Goal: Task Accomplishment & Management: Manage account settings

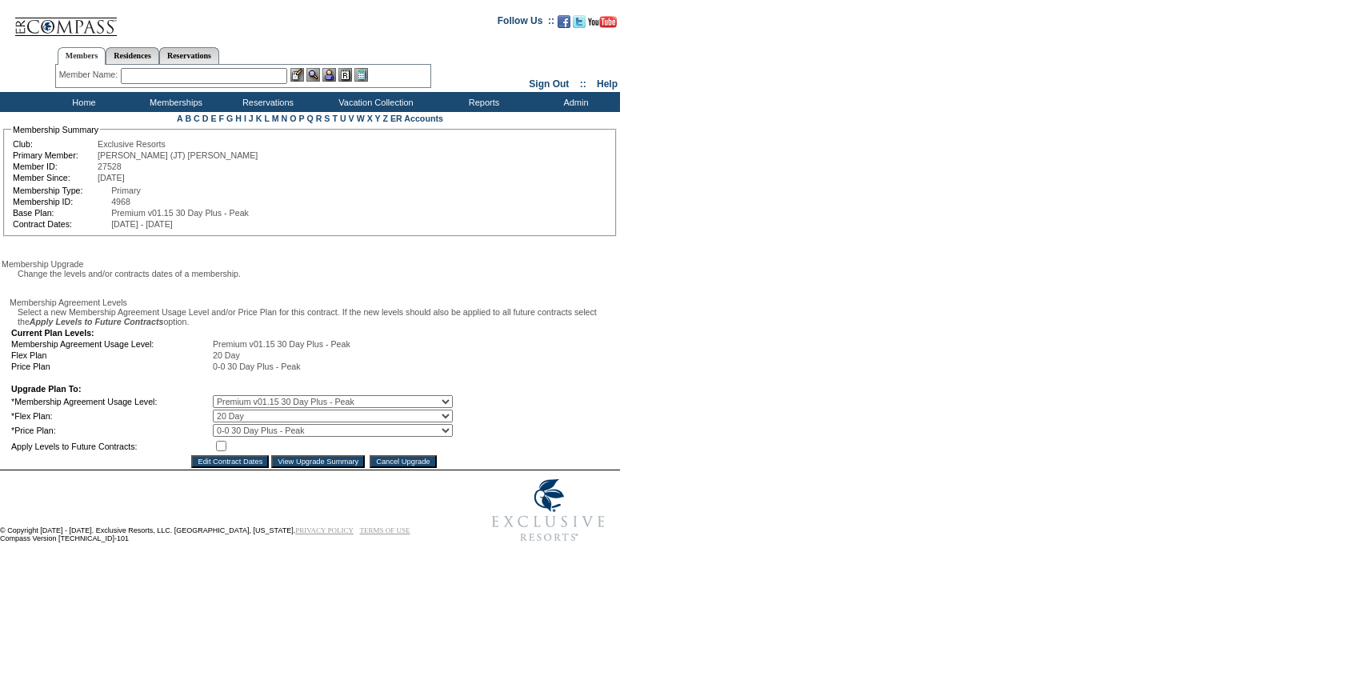
click at [249, 422] on select "0 Day 10 Day 15 Day 20 Day 25 Day 30 Day" at bounding box center [333, 416] width 240 height 13
select select "194"
click at [224, 422] on select "0 Day 10 Day 15 Day 20 Day 25 Day 30 Day" at bounding box center [333, 416] width 240 height 13
click at [226, 451] on input "checkbox" at bounding box center [221, 446] width 10 height 10
checkbox input "true"
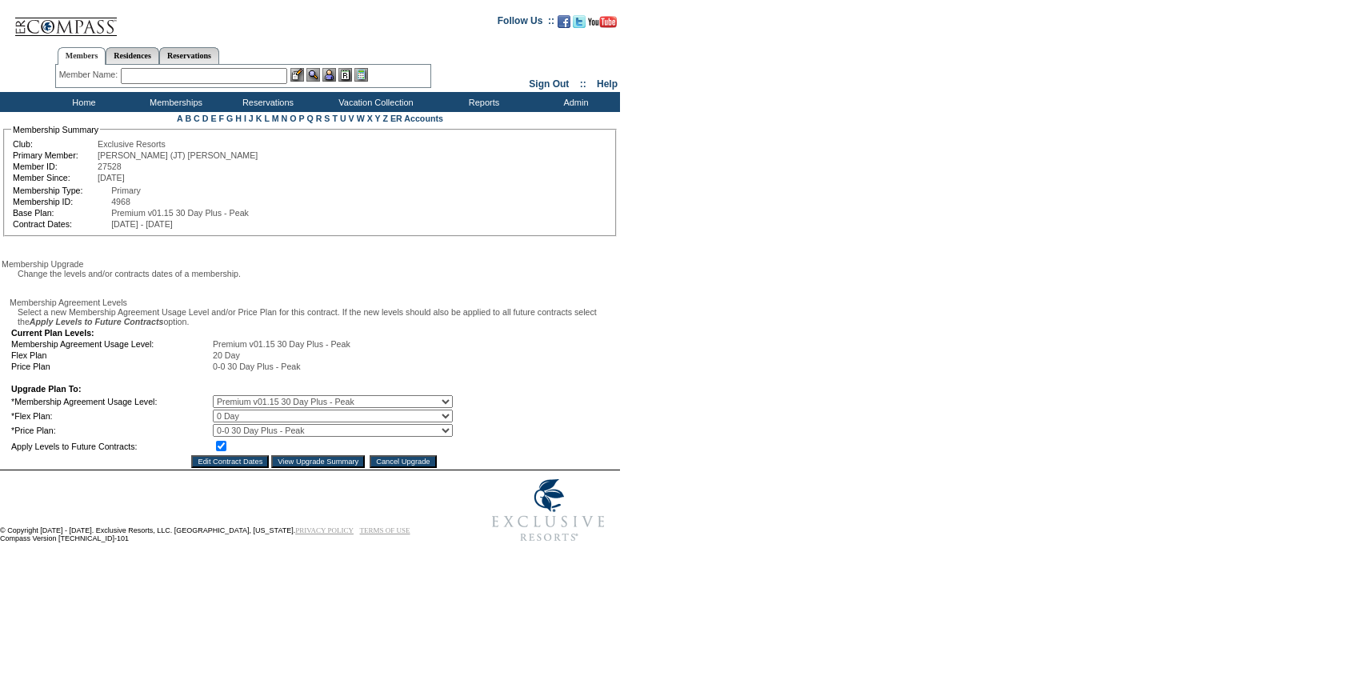
click at [295, 468] on div "Change the levels and/or contracts dates of a membership. Membership Agreement …" at bounding box center [310, 368] width 617 height 199
click at [295, 468] on input "View Upgrade Summary" at bounding box center [318, 461] width 94 height 13
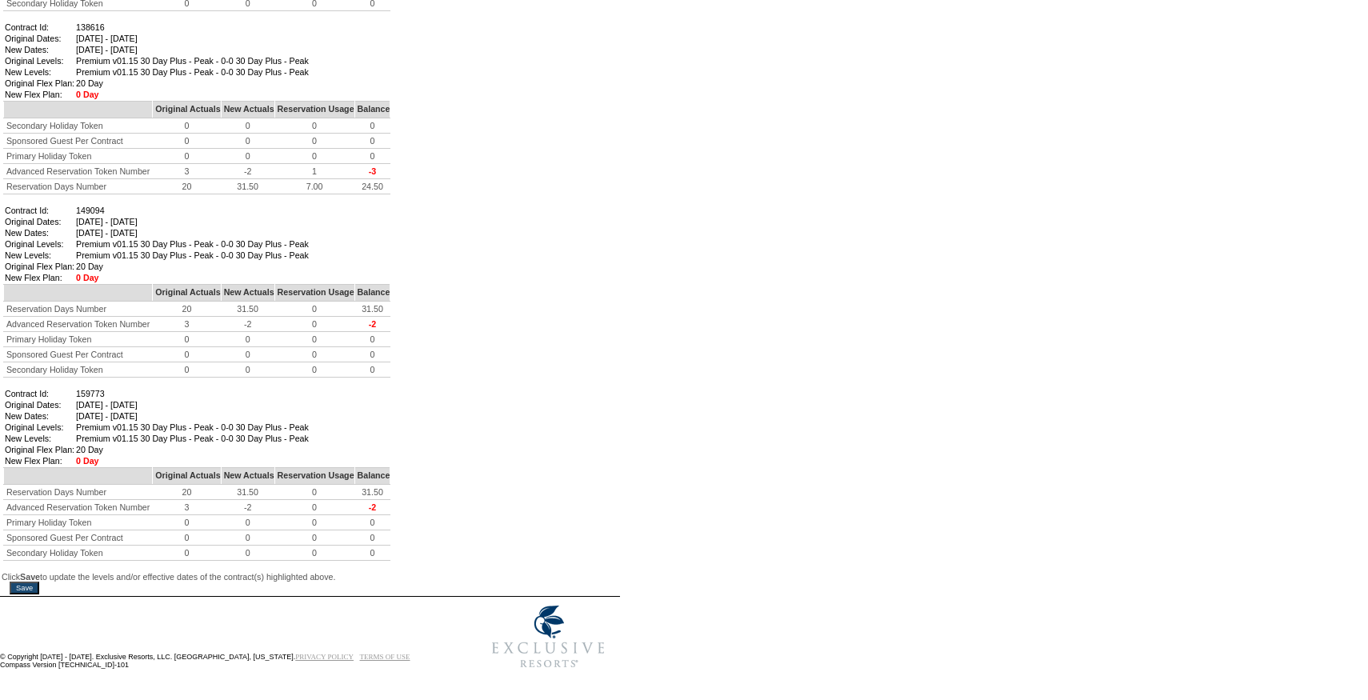
scroll to position [1081, 0]
click at [39, 582] on input "Save" at bounding box center [25, 588] width 30 height 13
click at [486, 497] on div "Contract Id: 122484 Original Dates: [DATE] - [DATE] New Dates: [DATE] - [DATE] …" at bounding box center [310, 107] width 617 height 931
